Goal: Book appointment/travel/reservation

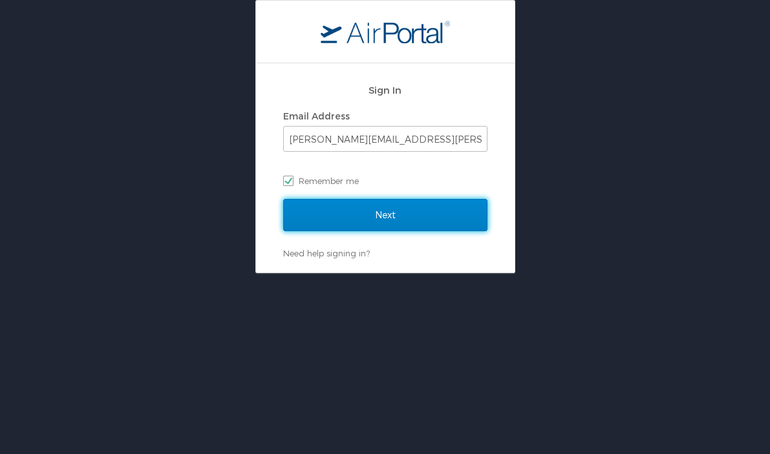
click at [419, 211] on input "Next" at bounding box center [385, 215] width 204 height 32
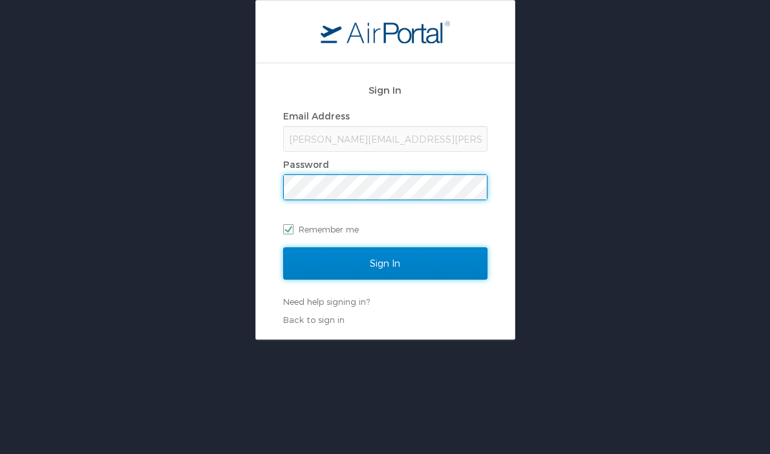
click at [403, 262] on input "Sign In" at bounding box center [385, 264] width 204 height 32
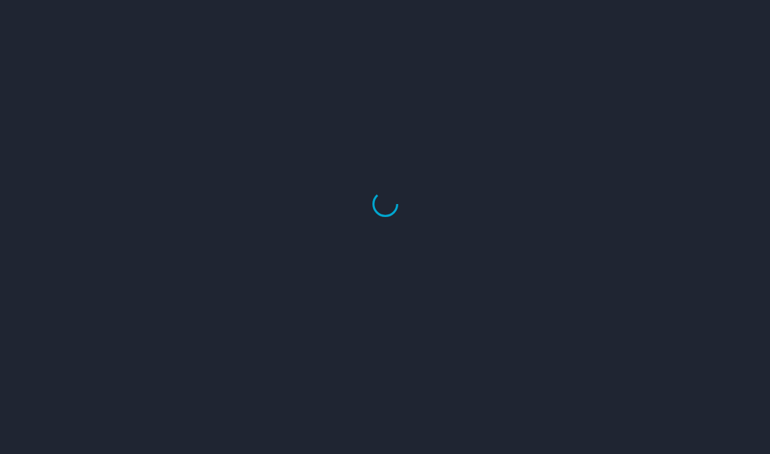
select select "US"
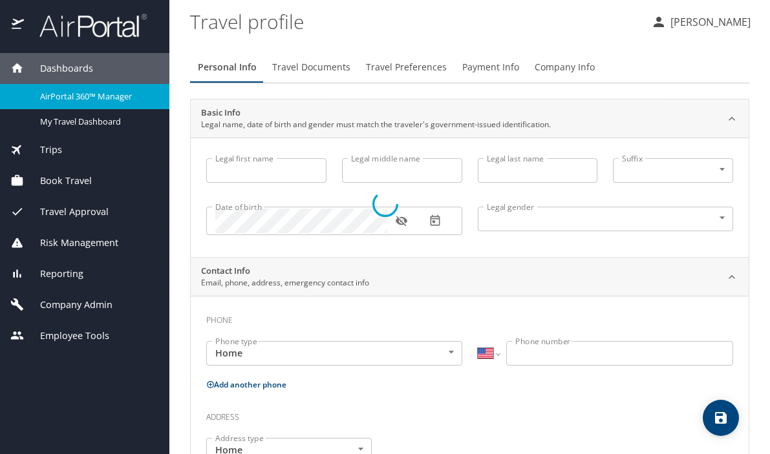
type input "Jennifer"
type input "Patricia Jessie"
type input "Cook"
type input "Undisclosed"
type input "Patricia"
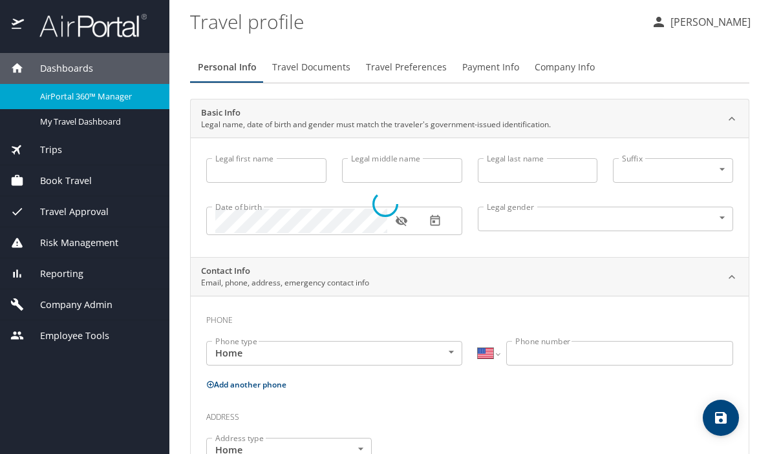
type input "Cook"
type input "(425) 890-1927"
type input "patricia.cook@outlook.com"
select select "US"
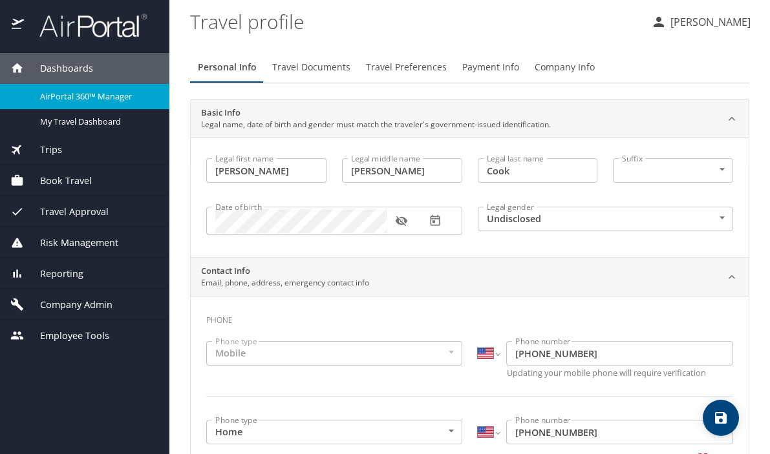
click at [87, 187] on span "Book Travel" at bounding box center [58, 181] width 68 height 14
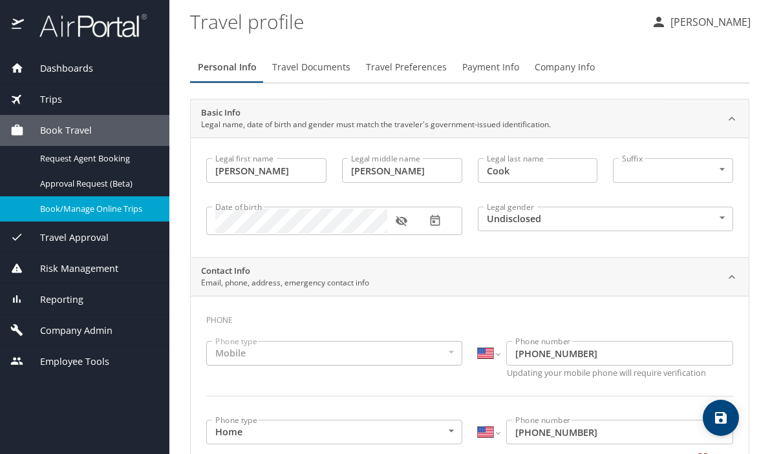
click at [90, 208] on span "Book/Manage Online Trips" at bounding box center [97, 209] width 114 height 12
click at [136, 216] on div "Book/Manage Online Trips" at bounding box center [84, 209] width 149 height 15
